Goal: Information Seeking & Learning: Learn about a topic

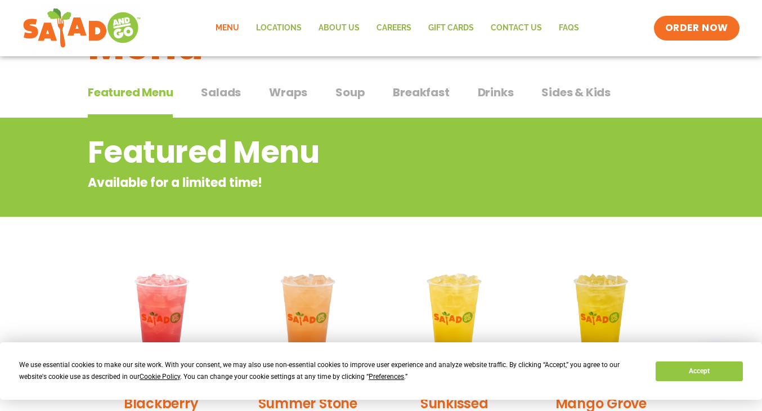
scroll to position [106, 0]
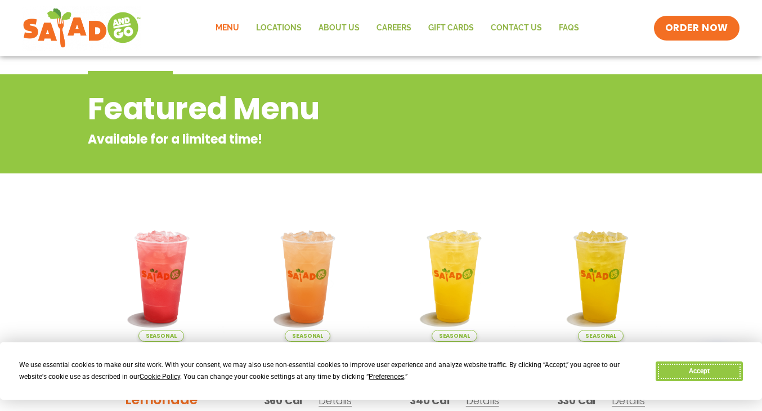
click at [681, 368] on button "Accept" at bounding box center [699, 371] width 87 height 20
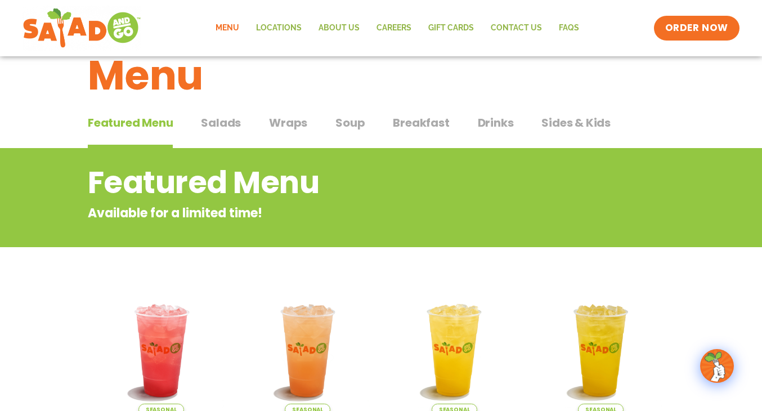
scroll to position [0, 0]
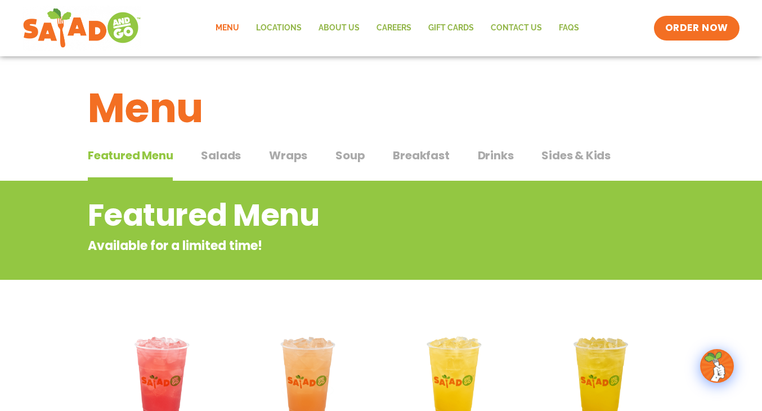
click at [218, 159] on span "Salads" at bounding box center [221, 155] width 40 height 17
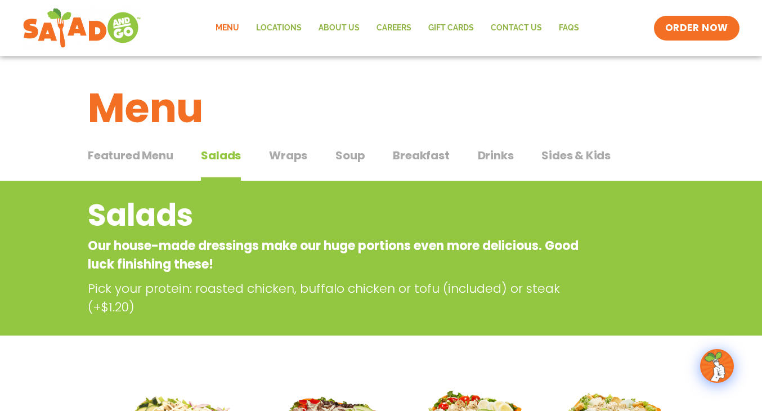
click at [281, 155] on span "Wraps" at bounding box center [288, 155] width 38 height 17
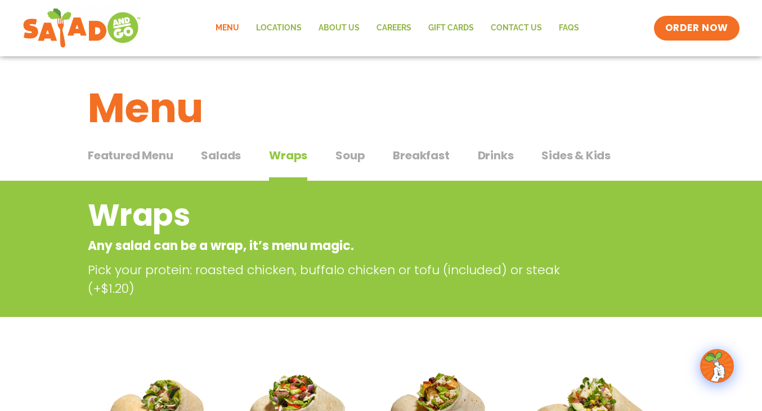
click at [348, 158] on span "Soup" at bounding box center [349, 155] width 29 height 17
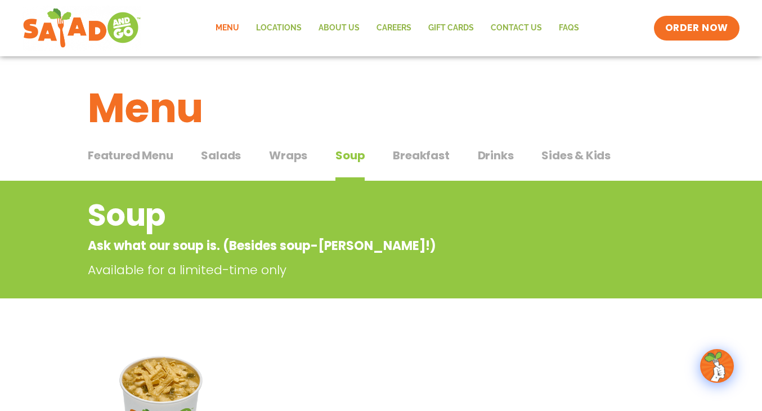
click at [423, 159] on span "Breakfast" at bounding box center [421, 155] width 56 height 17
